Goal: Information Seeking & Learning: Learn about a topic

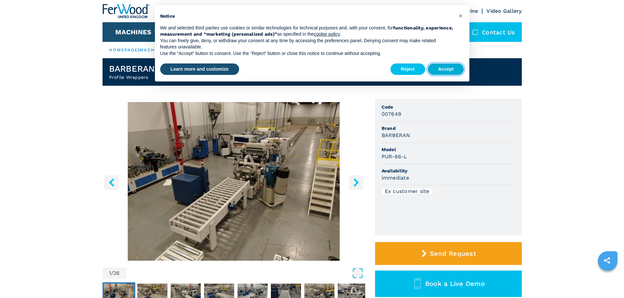
click at [447, 69] on button "Accept" at bounding box center [445, 69] width 36 height 12
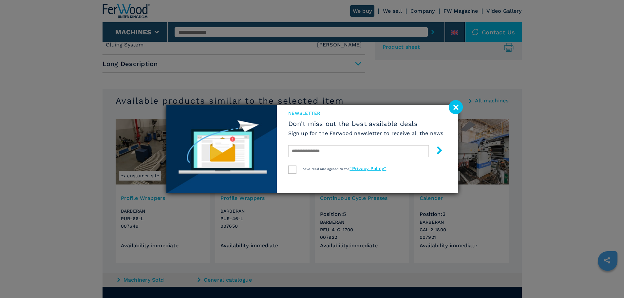
scroll to position [327, 0]
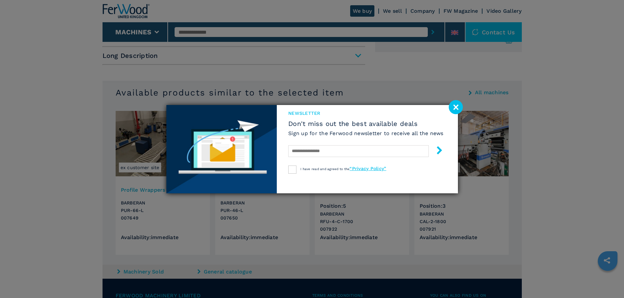
click at [456, 110] on image at bounding box center [455, 107] width 14 height 14
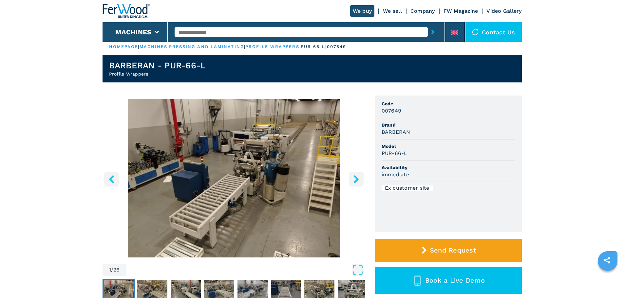
scroll to position [0, 0]
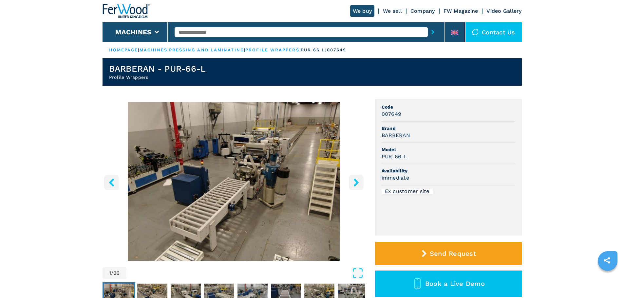
click at [226, 178] on img "Go to Slide 1" at bounding box center [233, 181] width 262 height 159
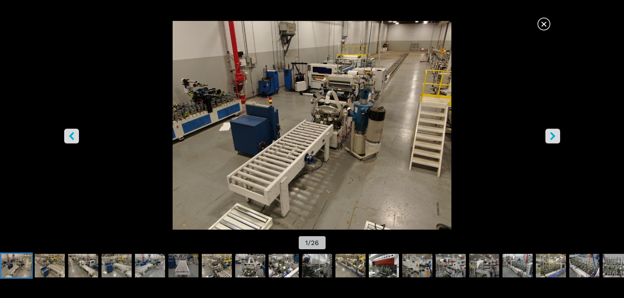
click at [551, 136] on icon "right-button" at bounding box center [552, 136] width 8 height 8
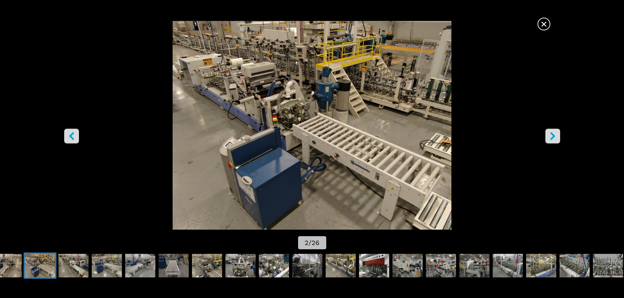
click at [68, 137] on icon "left-button" at bounding box center [71, 136] width 8 height 8
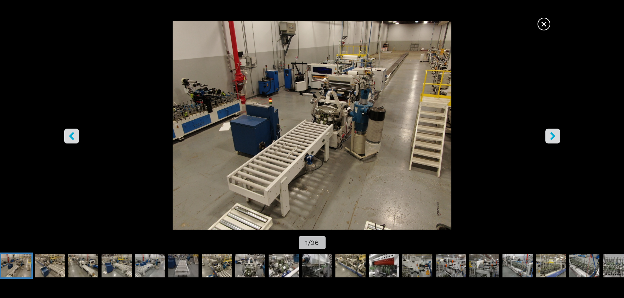
click at [552, 135] on icon "right-button" at bounding box center [552, 136] width 5 height 8
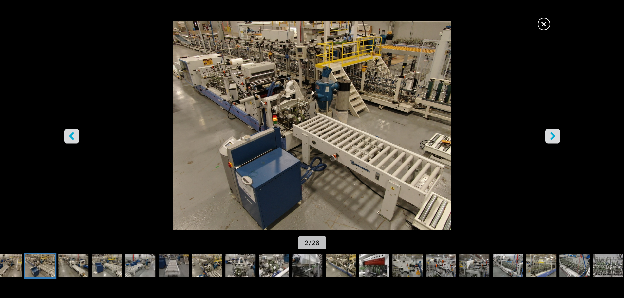
click at [552, 135] on icon "right-button" at bounding box center [552, 136] width 5 height 8
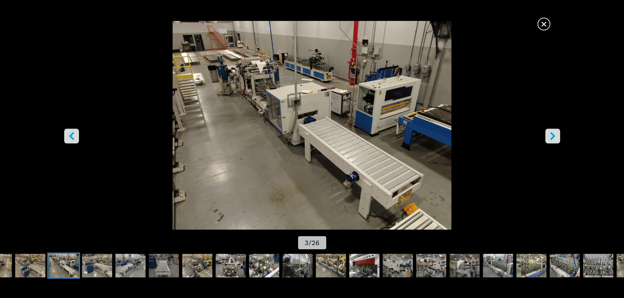
click at [551, 137] on icon "right-button" at bounding box center [552, 136] width 5 height 8
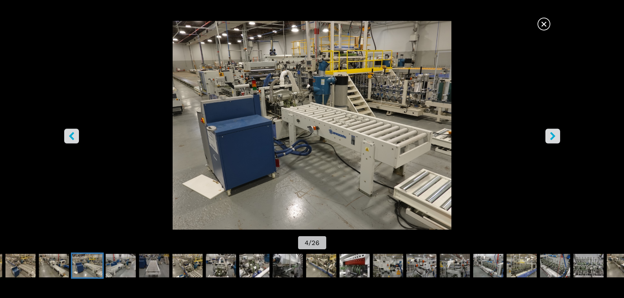
click at [551, 137] on icon "right-button" at bounding box center [552, 136] width 5 height 8
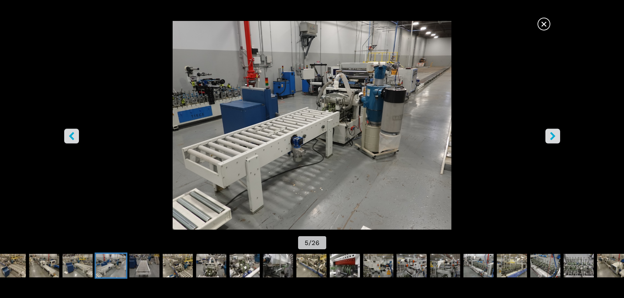
click at [551, 137] on icon "right-button" at bounding box center [552, 136] width 5 height 8
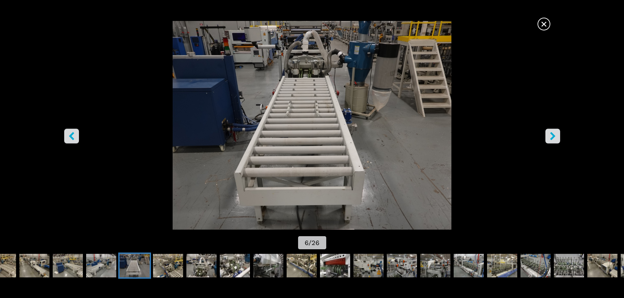
click at [551, 137] on icon "right-button" at bounding box center [552, 136] width 5 height 8
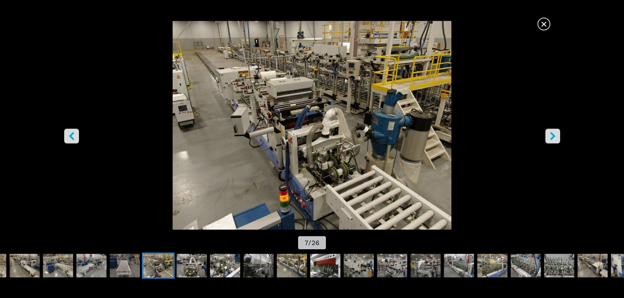
click at [551, 137] on icon "right-button" at bounding box center [552, 136] width 5 height 8
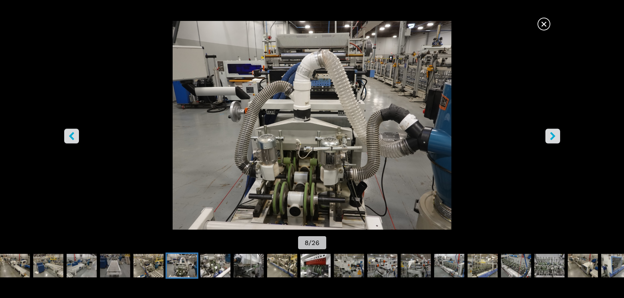
click at [552, 138] on icon "right-button" at bounding box center [552, 136] width 5 height 8
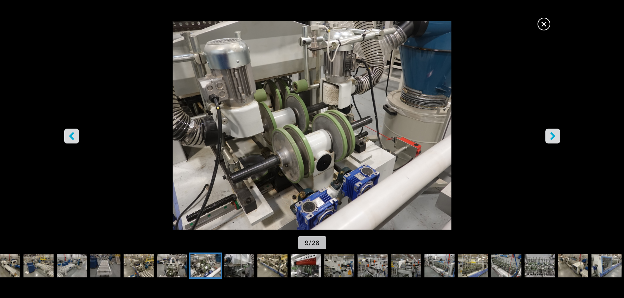
click at [550, 135] on icon "right-button" at bounding box center [552, 136] width 8 height 8
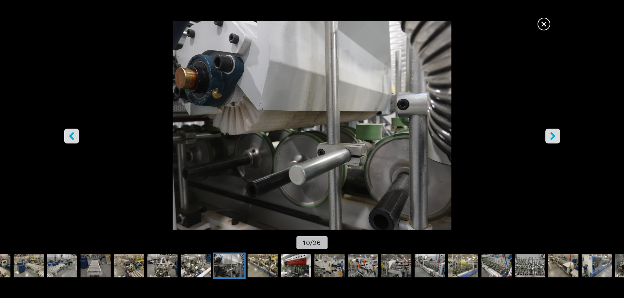
click at [553, 138] on icon "right-button" at bounding box center [552, 136] width 8 height 8
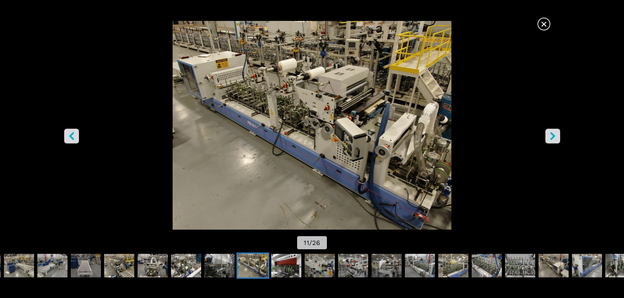
click at [555, 136] on icon "right-button" at bounding box center [552, 136] width 8 height 8
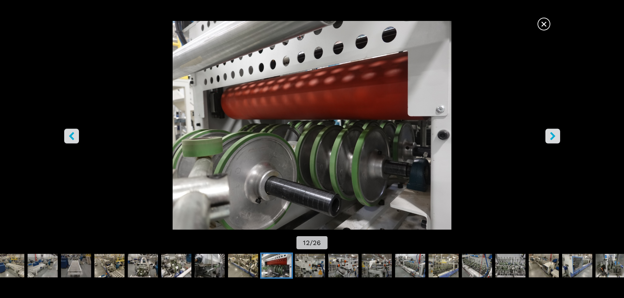
click at [556, 137] on icon "right-button" at bounding box center [552, 136] width 8 height 8
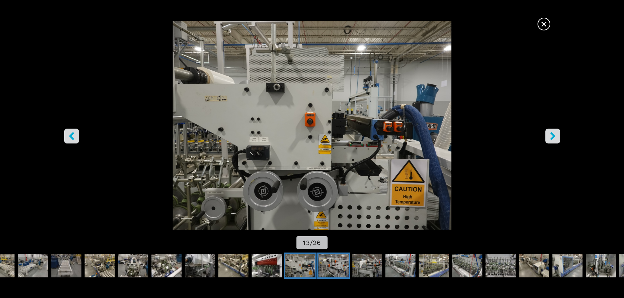
click at [339, 267] on img "Go to Slide 14" at bounding box center [333, 266] width 30 height 24
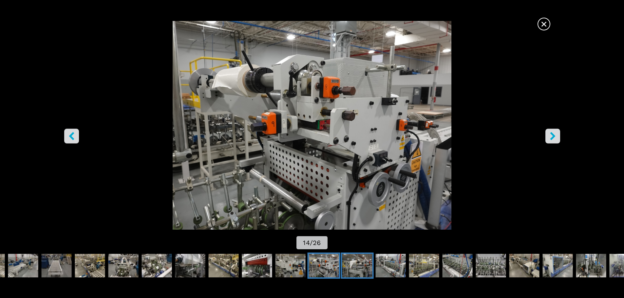
click at [356, 267] on img "Go to Slide 15" at bounding box center [357, 266] width 30 height 24
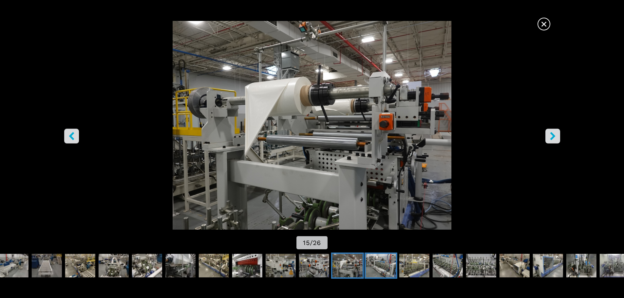
click at [369, 266] on img "Go to Slide 16" at bounding box center [381, 266] width 30 height 24
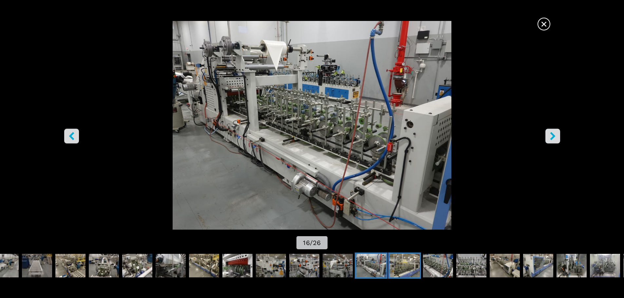
click at [398, 262] on img "Go to Slide 17" at bounding box center [404, 266] width 30 height 24
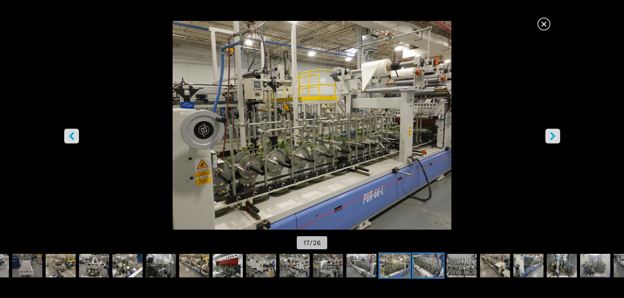
click at [426, 265] on img "Go to Slide 18" at bounding box center [428, 266] width 30 height 24
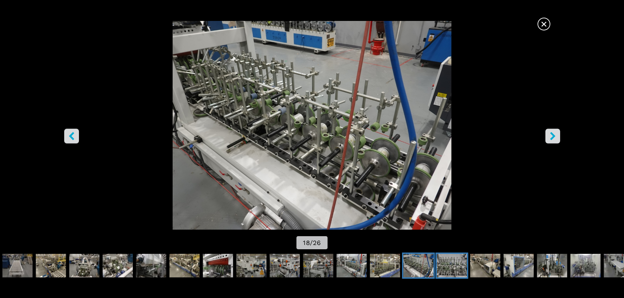
click at [446, 268] on img "Go to Slide 19" at bounding box center [451, 266] width 30 height 24
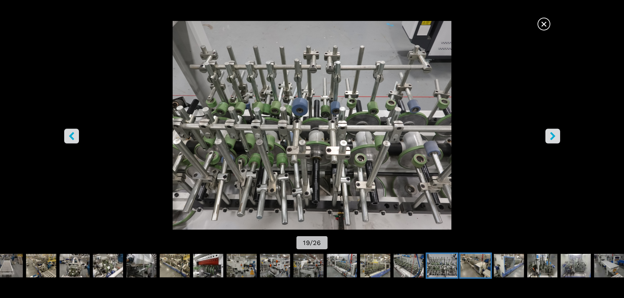
click at [471, 269] on img "Go to Slide 20" at bounding box center [475, 266] width 30 height 24
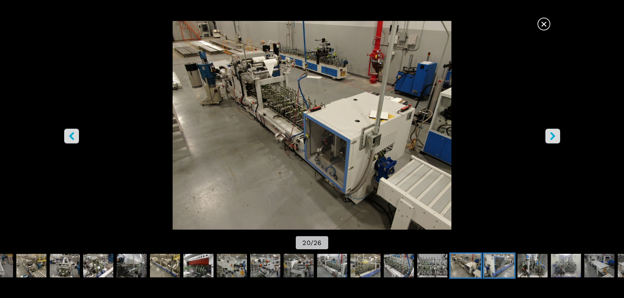
click at [504, 269] on img "Go to Slide 21" at bounding box center [499, 266] width 30 height 24
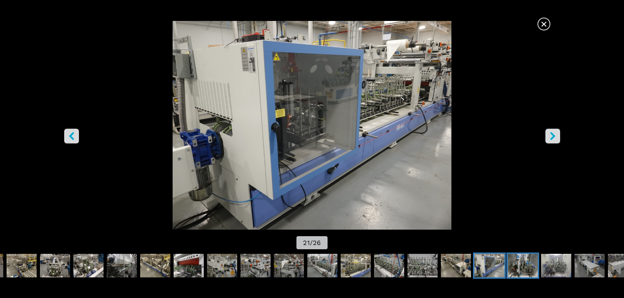
click at [523, 269] on img "Go to Slide 22" at bounding box center [522, 266] width 30 height 24
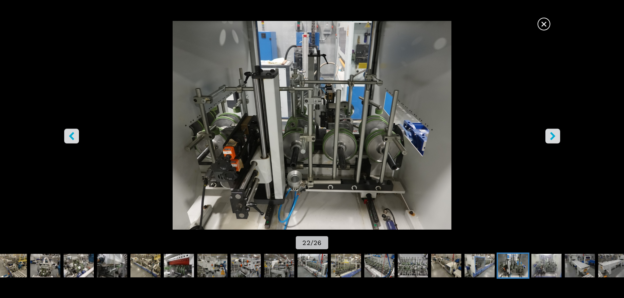
click at [544, 25] on span "×" at bounding box center [543, 22] width 11 height 11
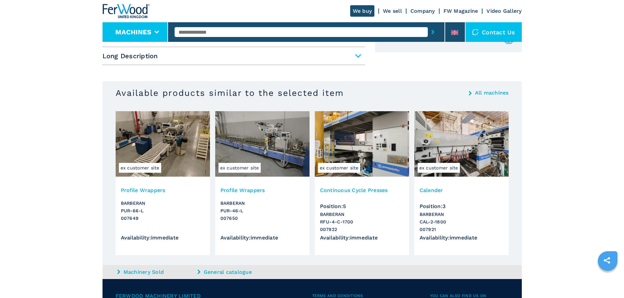
scroll to position [327, 0]
click at [281, 147] on img at bounding box center [262, 143] width 94 height 65
click at [252, 166] on span "ex customer site" at bounding box center [239, 168] width 42 height 10
click at [244, 189] on h3 "Profile Wrappers" at bounding box center [262, 190] width 84 height 8
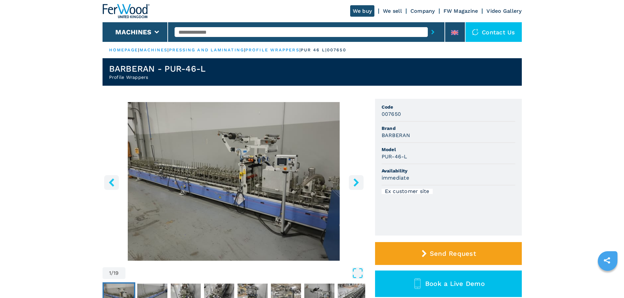
click at [358, 185] on icon "right-button" at bounding box center [356, 182] width 8 height 8
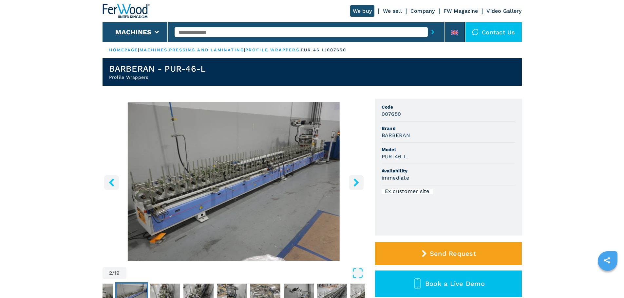
click at [358, 185] on icon "right-button" at bounding box center [356, 182] width 8 height 8
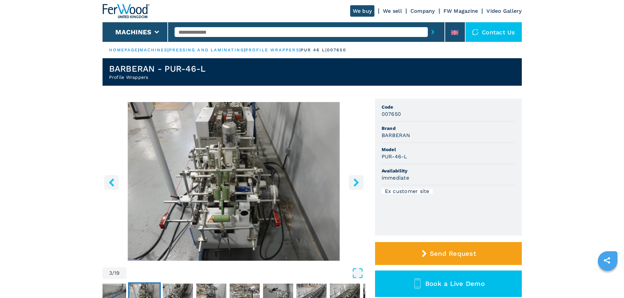
click at [358, 185] on icon "right-button" at bounding box center [356, 182] width 8 height 8
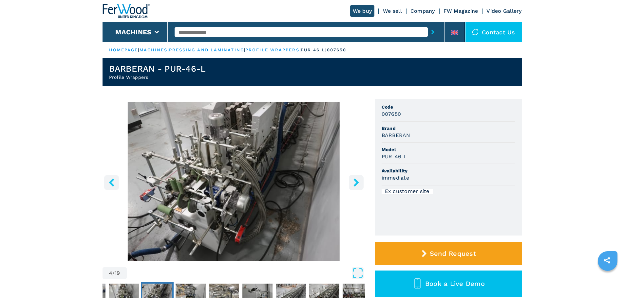
click at [358, 185] on icon "right-button" at bounding box center [356, 182] width 8 height 8
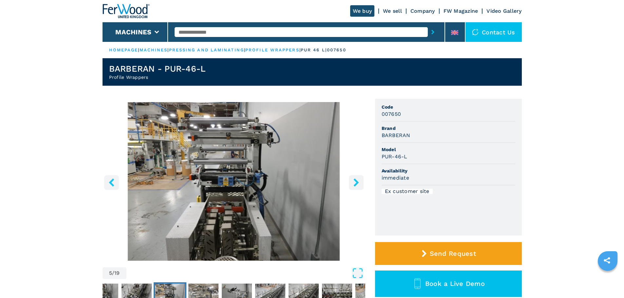
click at [358, 185] on icon "right-button" at bounding box center [356, 182] width 8 height 8
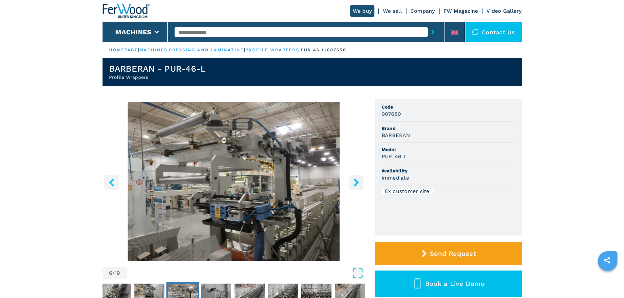
click at [358, 185] on icon "right-button" at bounding box center [356, 182] width 8 height 8
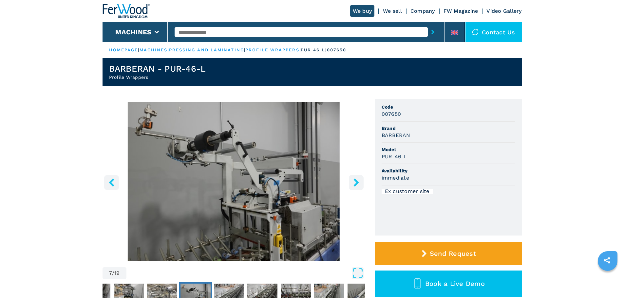
click at [358, 185] on icon "right-button" at bounding box center [356, 182] width 8 height 8
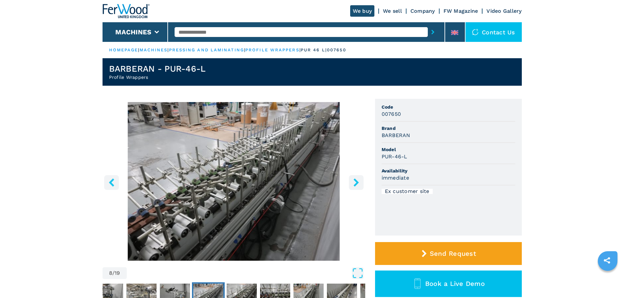
click at [358, 185] on icon "right-button" at bounding box center [356, 182] width 8 height 8
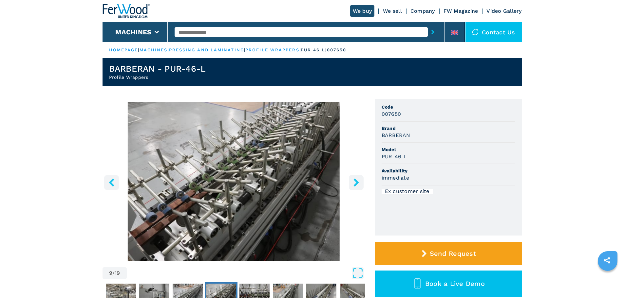
click at [358, 185] on icon "right-button" at bounding box center [356, 182] width 8 height 8
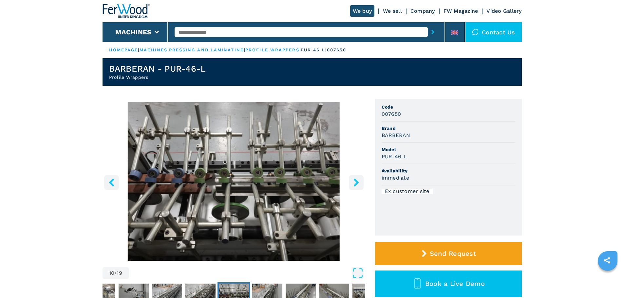
click at [358, 185] on icon "right-button" at bounding box center [356, 182] width 8 height 8
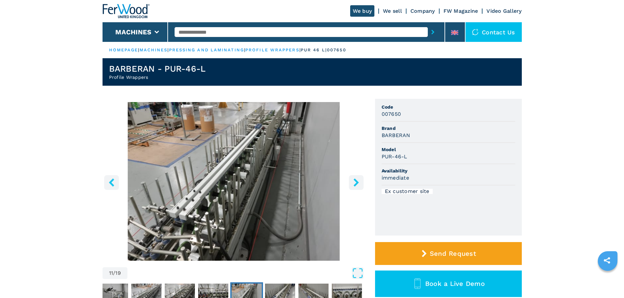
click at [358, 185] on icon "right-button" at bounding box center [356, 182] width 8 height 8
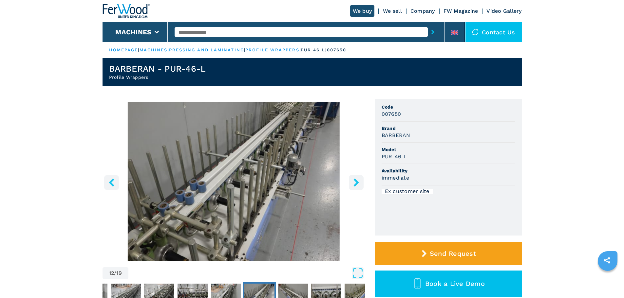
click at [358, 185] on icon "right-button" at bounding box center [356, 182] width 8 height 8
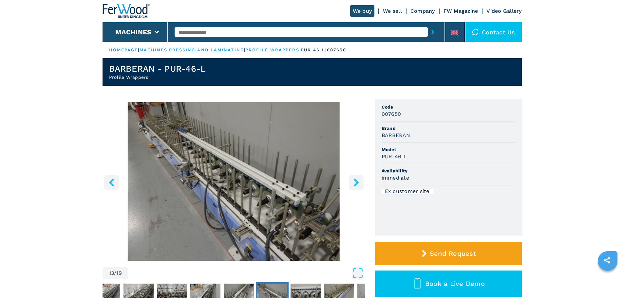
click at [358, 185] on icon "right-button" at bounding box center [356, 182] width 8 height 8
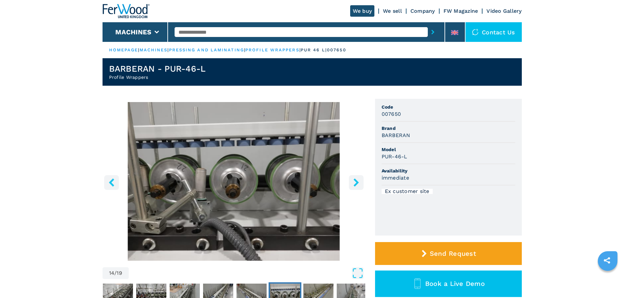
click at [358, 185] on icon "right-button" at bounding box center [356, 182] width 8 height 8
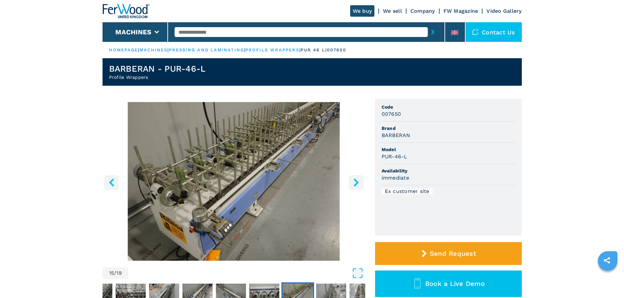
click at [358, 185] on icon "right-button" at bounding box center [356, 182] width 8 height 8
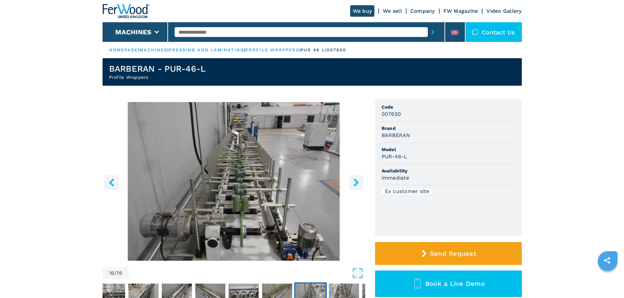
click at [358, 185] on icon "right-button" at bounding box center [356, 182] width 8 height 8
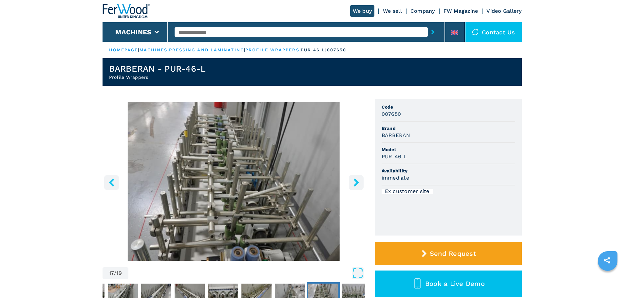
click at [358, 185] on icon "right-button" at bounding box center [356, 182] width 8 height 8
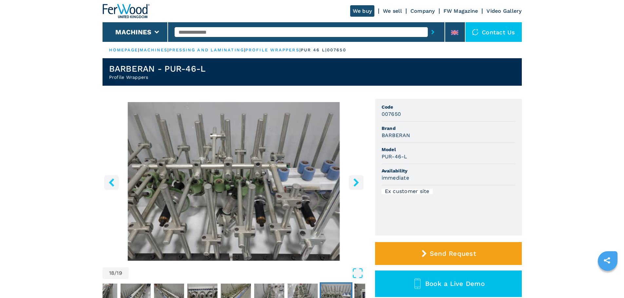
click at [358, 185] on icon "right-button" at bounding box center [356, 182] width 8 height 8
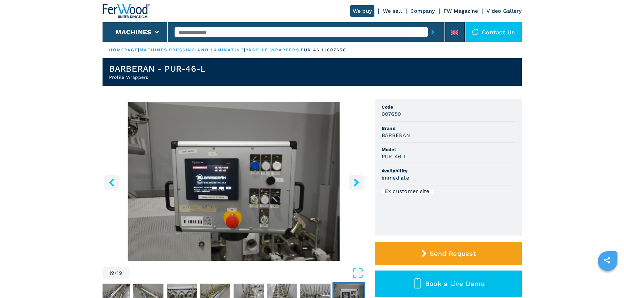
click at [352, 182] on icon "right-button" at bounding box center [356, 182] width 8 height 8
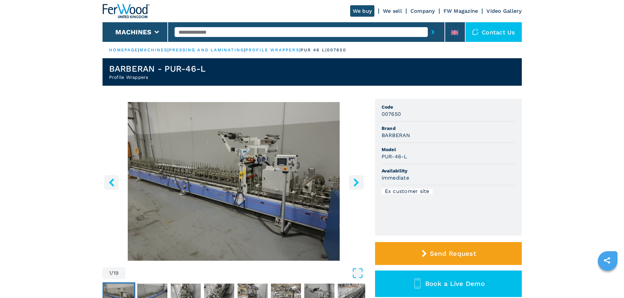
click at [352, 182] on icon "right-button" at bounding box center [356, 182] width 8 height 8
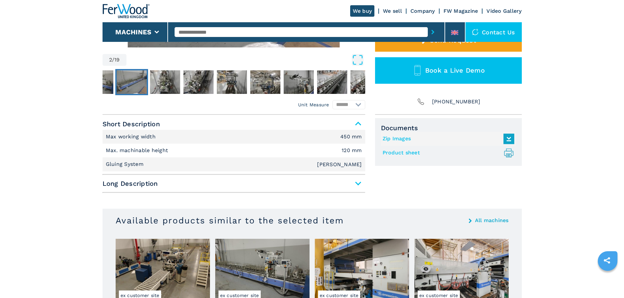
scroll to position [229, 0]
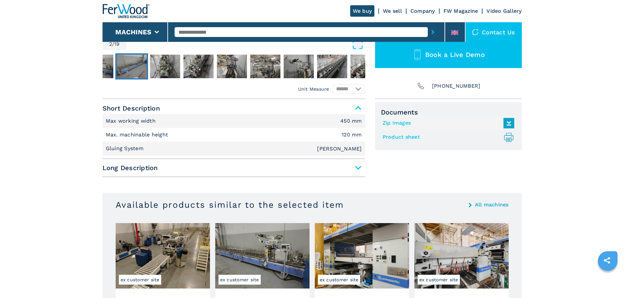
click at [360, 164] on span "Long Description" at bounding box center [233, 168] width 262 height 12
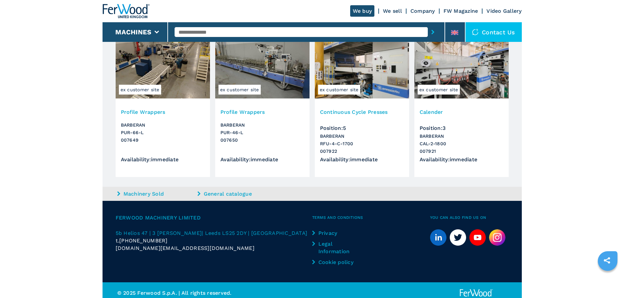
scroll to position [605, 0]
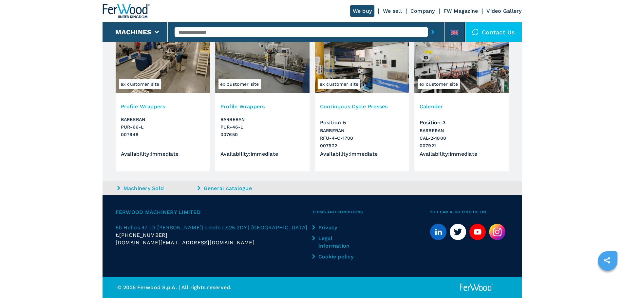
click at [221, 188] on link "General catalogue" at bounding box center [236, 189] width 79 height 8
